Goal: Communication & Community: Connect with others

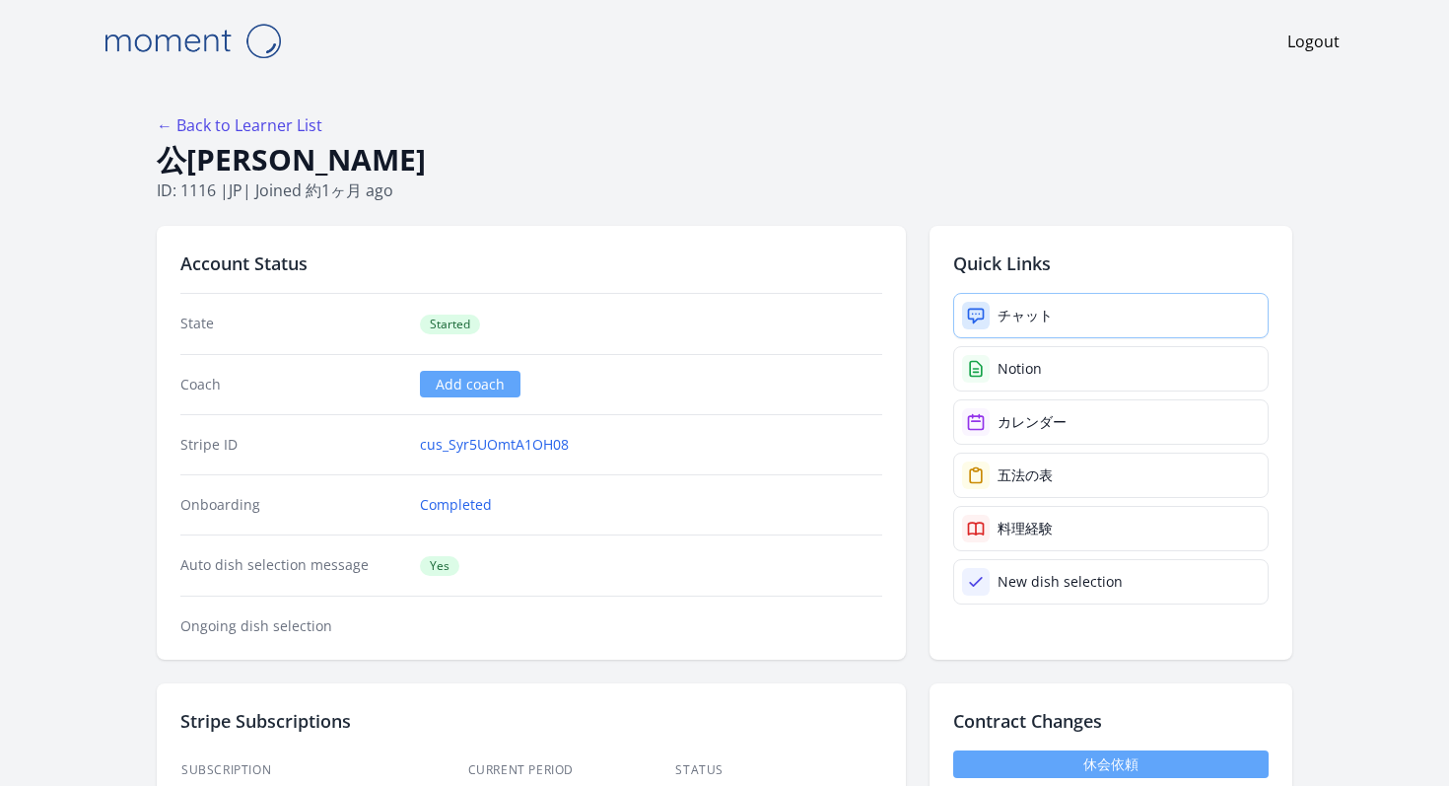
click at [953, 293] on link "チャット" at bounding box center [1110, 315] width 315 height 45
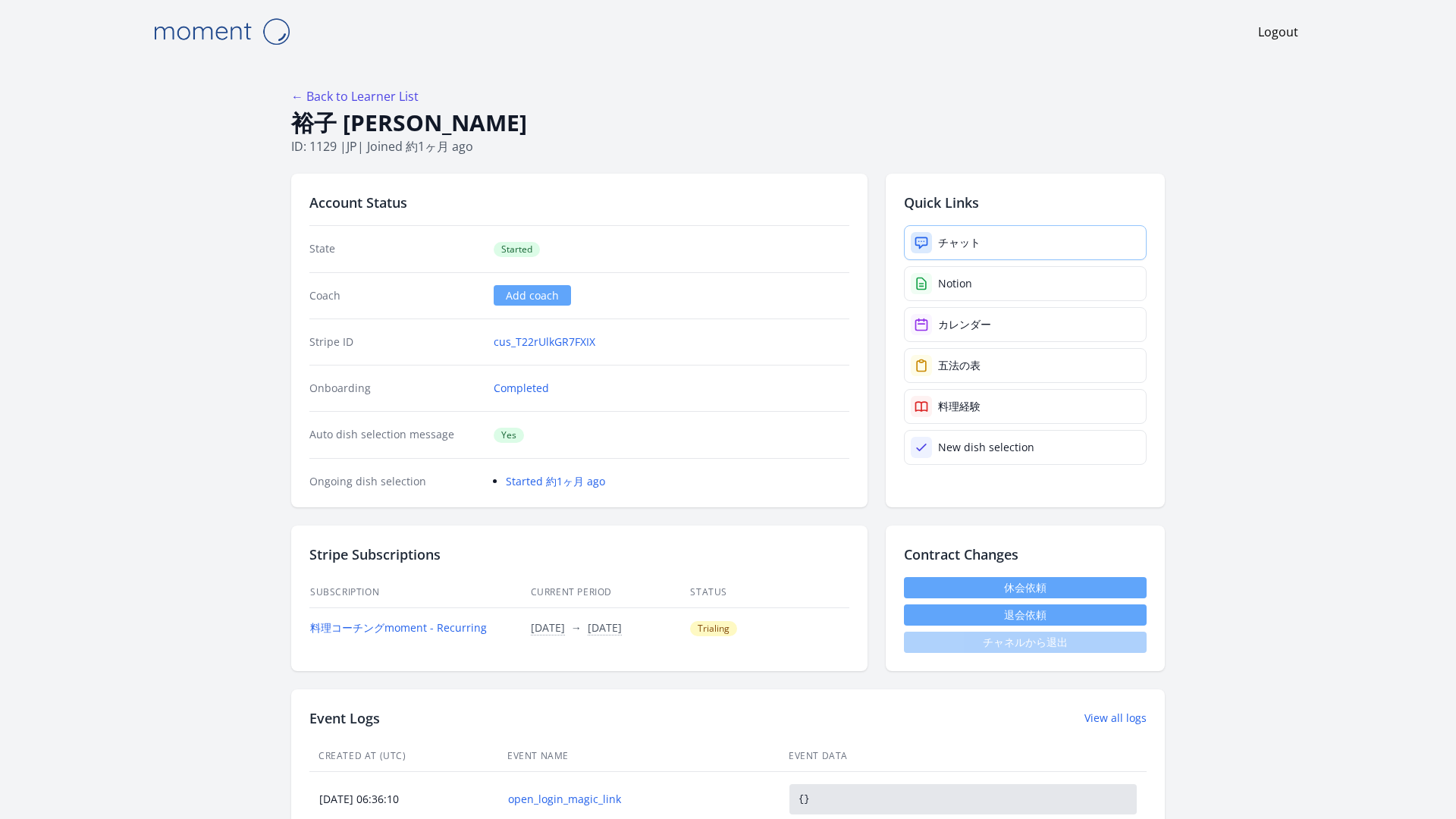
click at [938, 235] on div "チャット" at bounding box center [958, 243] width 42 height 15
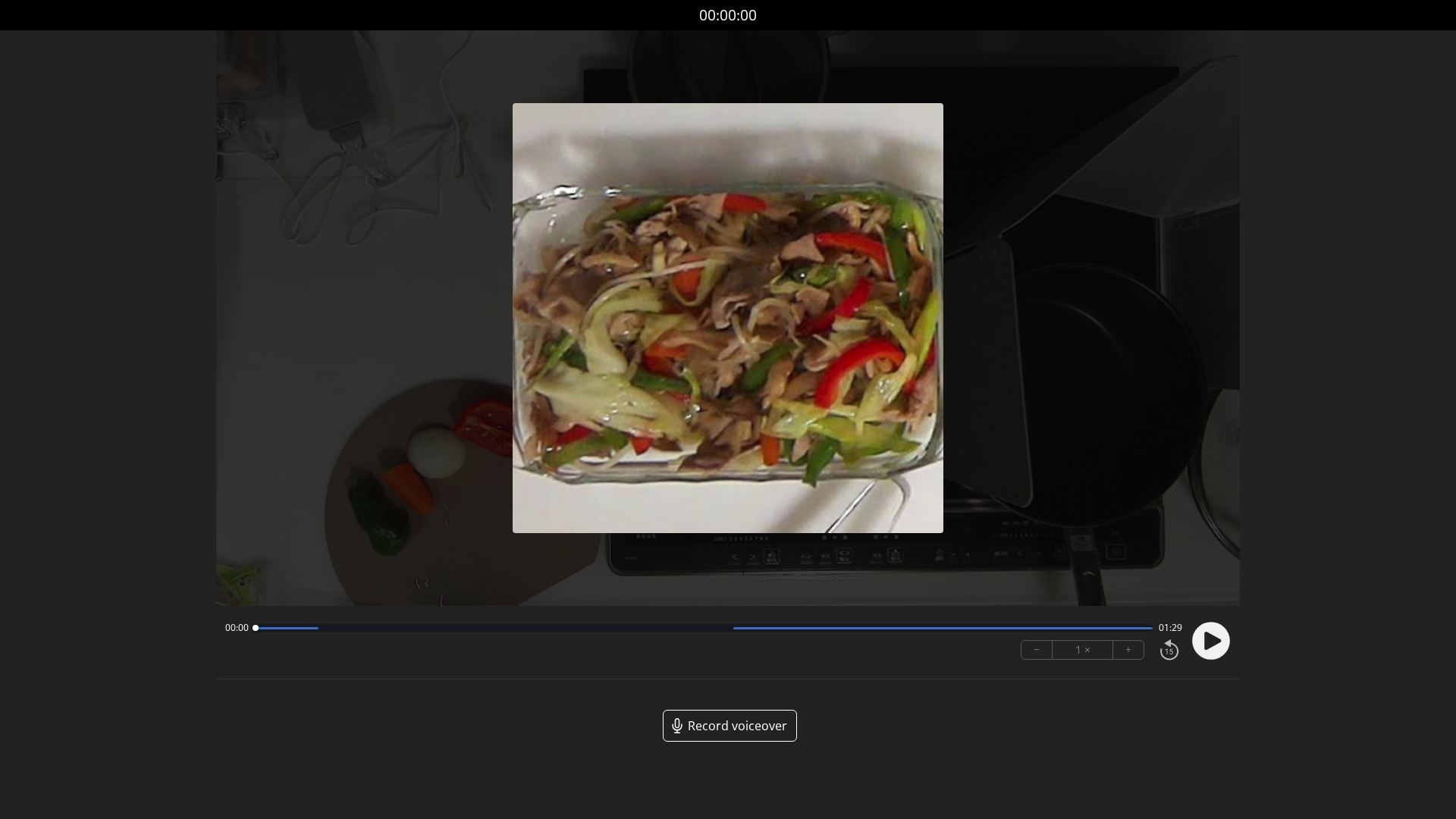
click at [1215, 631] on icon at bounding box center [1212, 641] width 17 height 18
click at [1132, 641] on button "+" at bounding box center [1128, 650] width 30 height 18
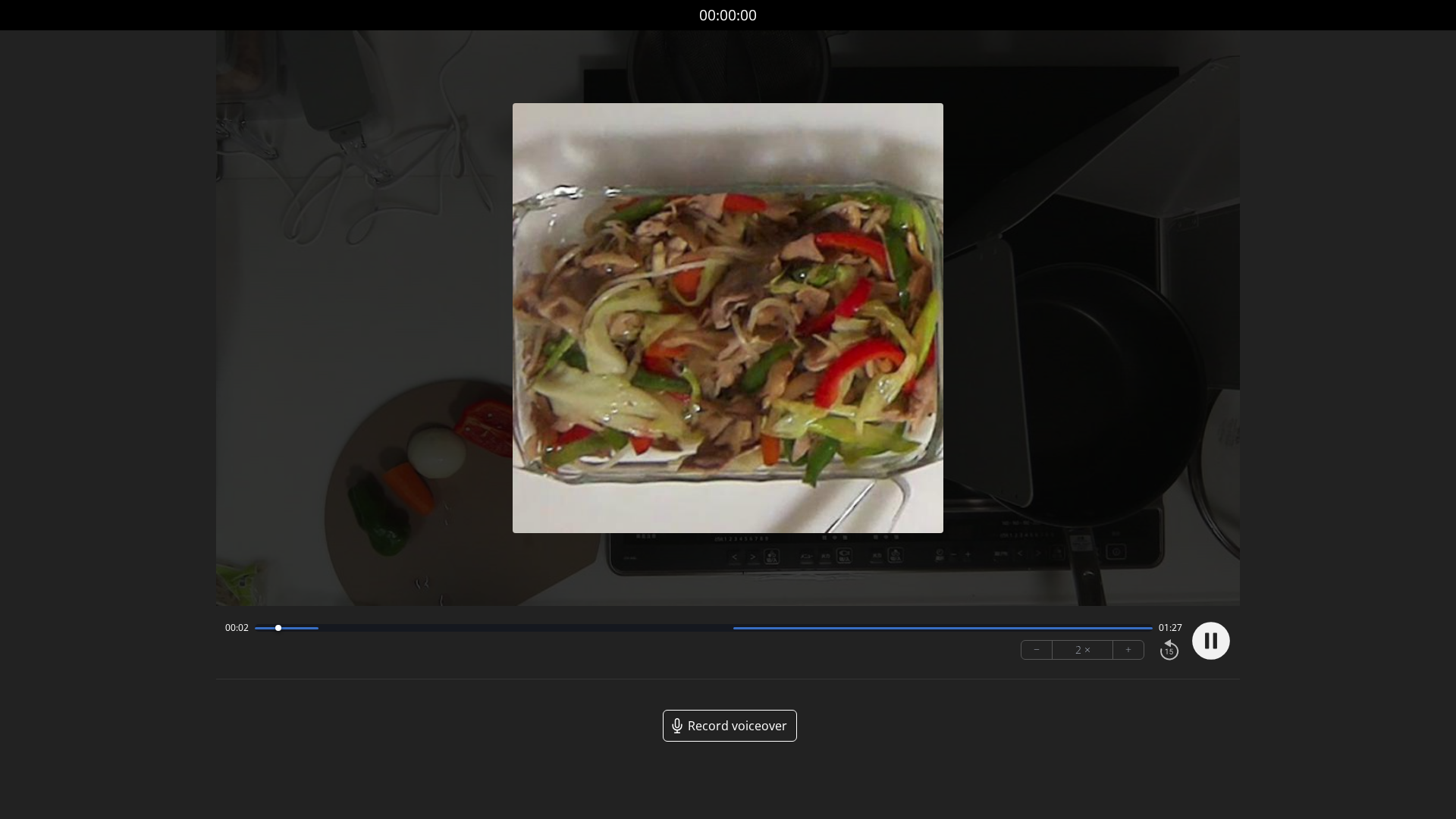
click at [1132, 641] on button "+" at bounding box center [1128, 650] width 30 height 18
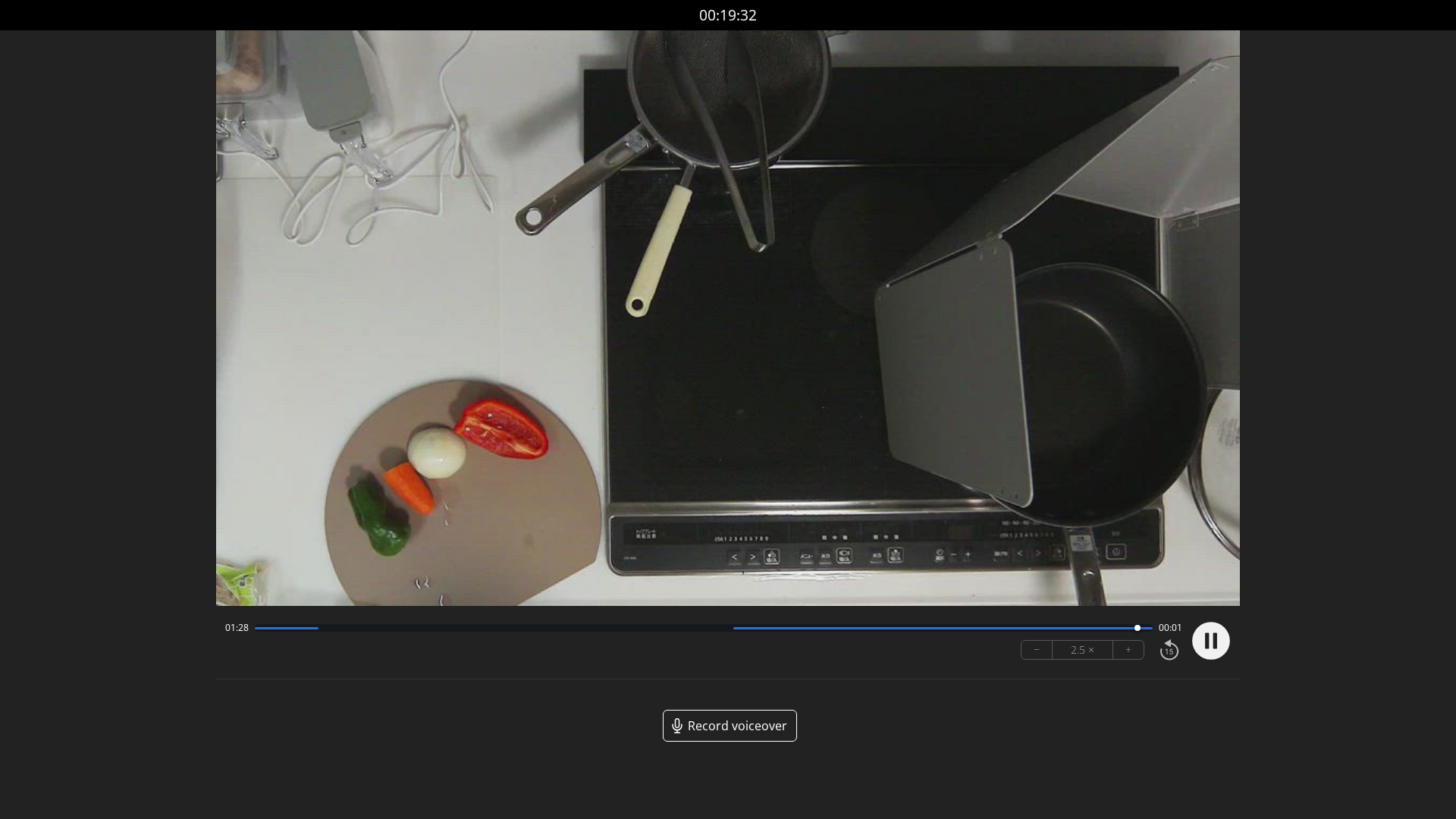
click at [771, 317] on video at bounding box center [728, 318] width 1024 height 575
